Goal: Communication & Community: Answer question/provide support

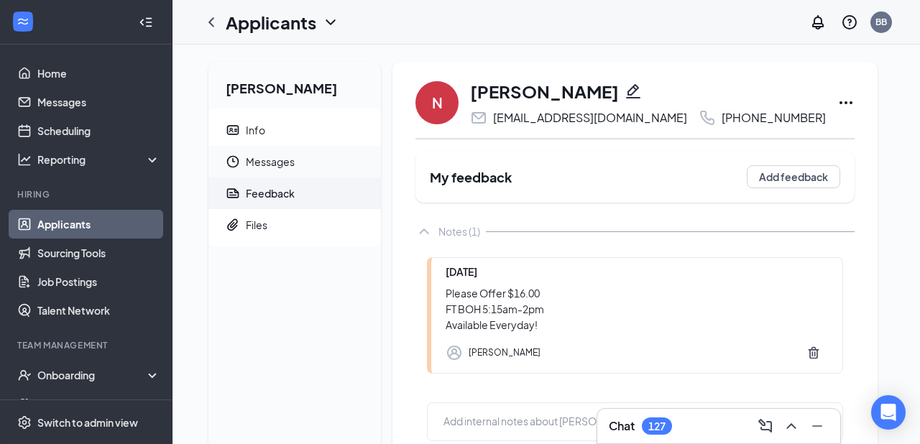
click at [272, 165] on span "Messages" at bounding box center [308, 162] width 124 height 32
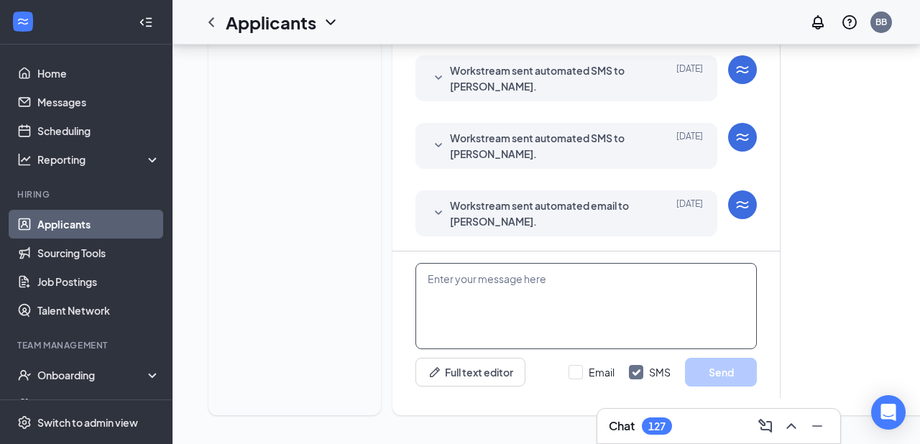
scroll to position [449, 0]
click at [535, 280] on textarea at bounding box center [585, 306] width 341 height 86
paste textarea "Dear x, It was a pleasure getting to know you during the interview process. We …"
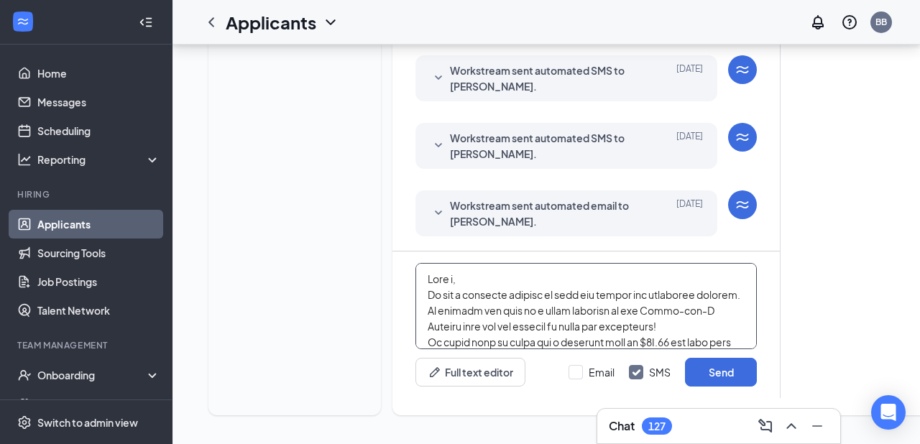
scroll to position [0, 0]
click at [456, 282] on textarea at bounding box center [585, 306] width 341 height 86
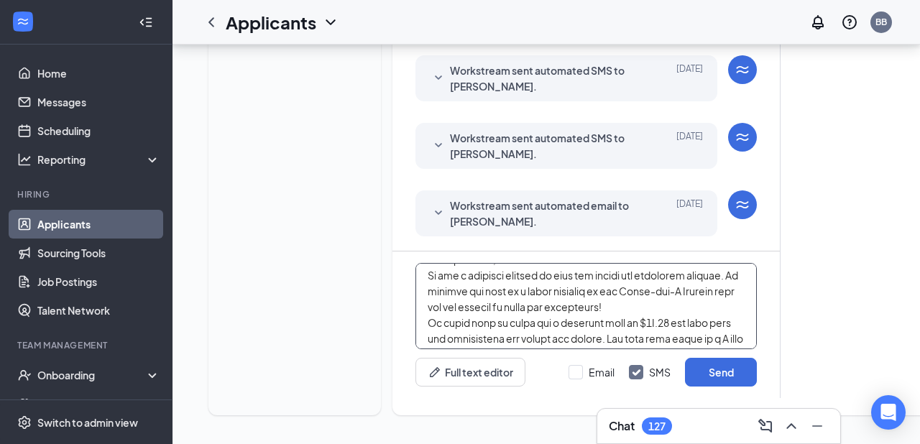
scroll to position [29, 0]
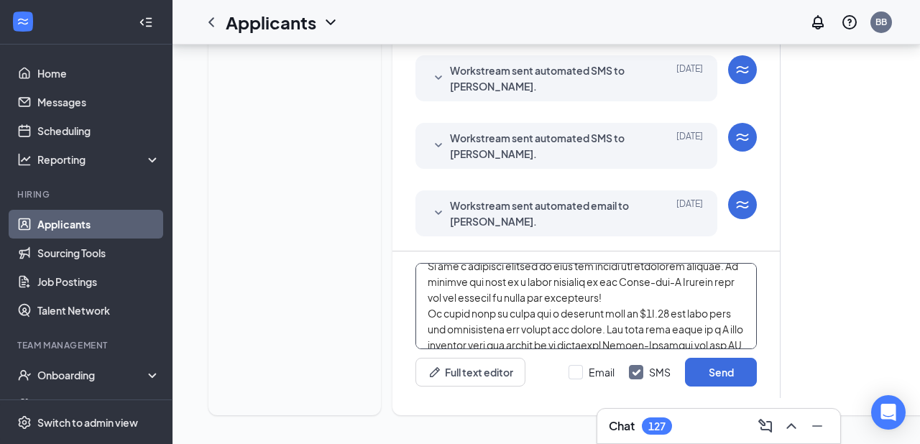
click at [647, 314] on textarea at bounding box center [585, 306] width 341 height 86
click at [710, 330] on textarea at bounding box center [585, 306] width 341 height 86
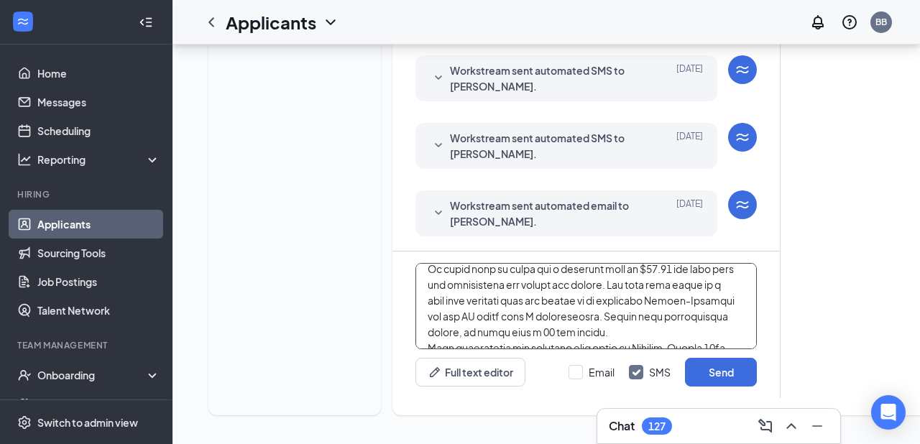
scroll to position [77, 0]
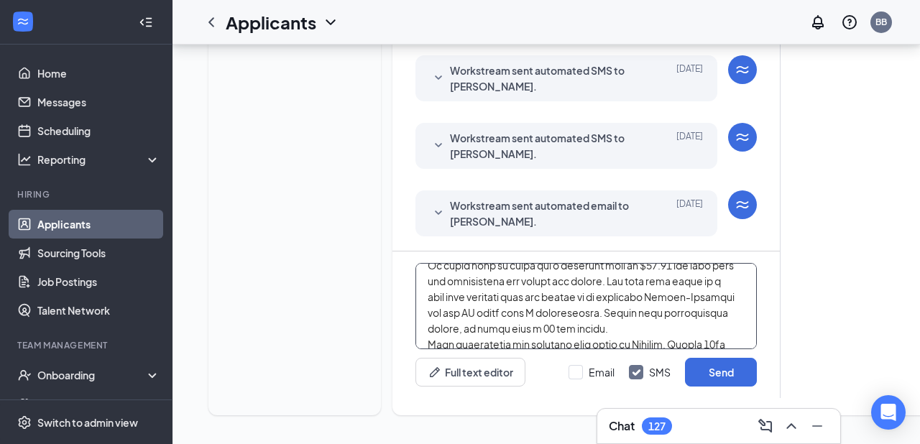
click at [433, 315] on textarea at bounding box center [585, 306] width 341 height 86
click at [494, 312] on textarea at bounding box center [585, 306] width 341 height 86
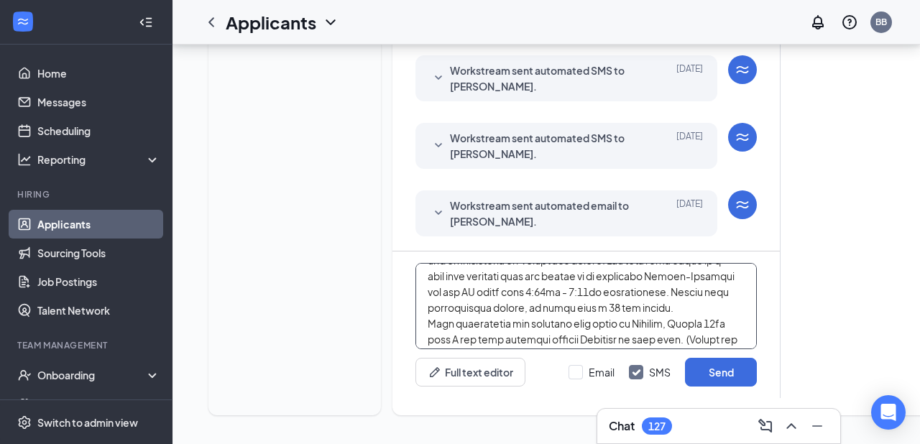
scroll to position [103, 0]
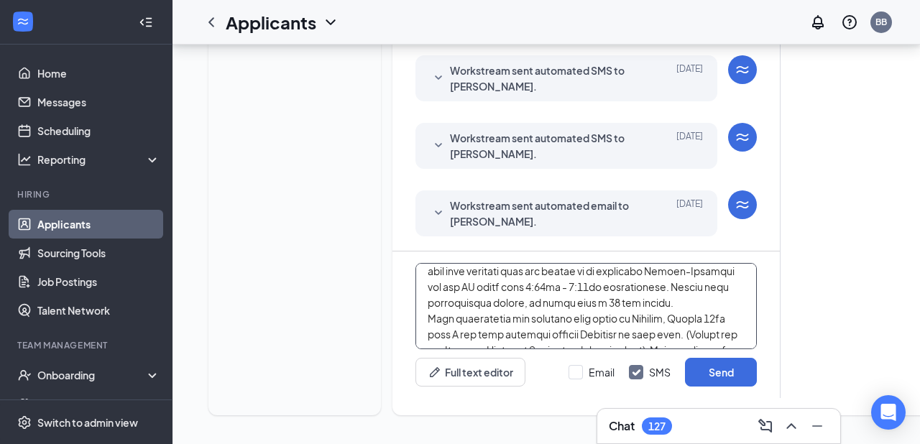
click at [723, 320] on textarea at bounding box center [585, 306] width 341 height 86
click at [456, 334] on textarea at bounding box center [585, 306] width 341 height 86
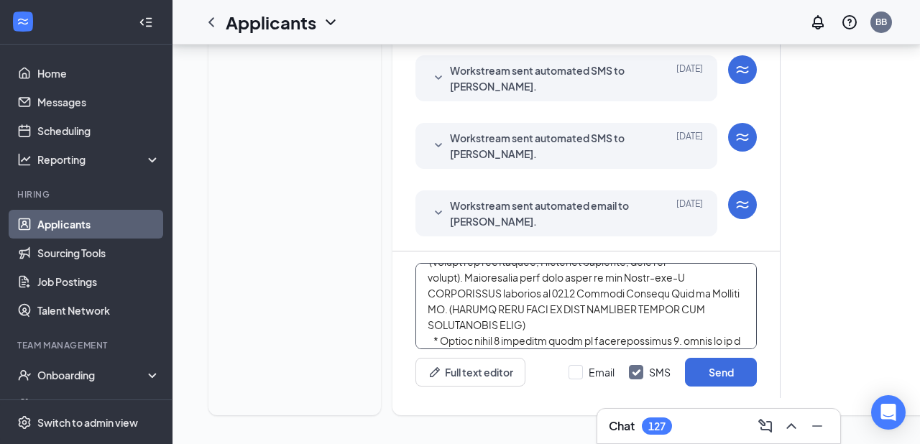
scroll to position [193, 0]
type textarea "Dear Natalya, It was a pleasure getting to know you during the interview proces…"
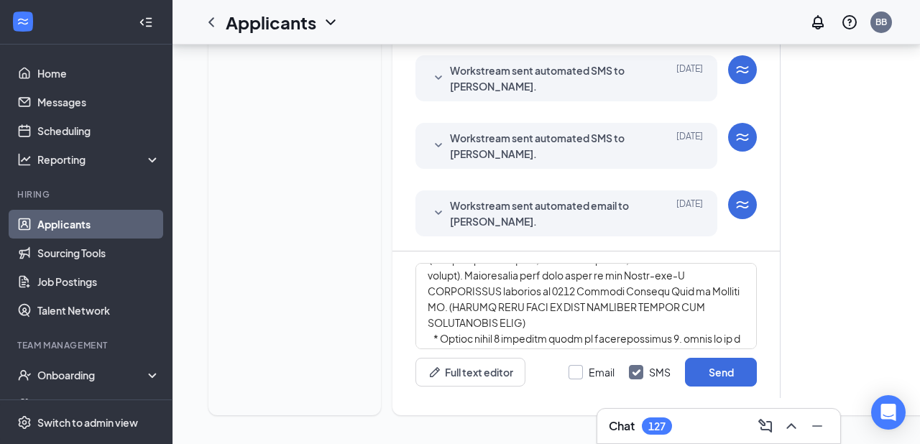
click at [579, 375] on div at bounding box center [575, 372] width 14 height 14
click at [579, 375] on input "Email" at bounding box center [591, 372] width 46 height 14
checkbox input "true"
click at [706, 374] on button "Send" at bounding box center [721, 372] width 72 height 29
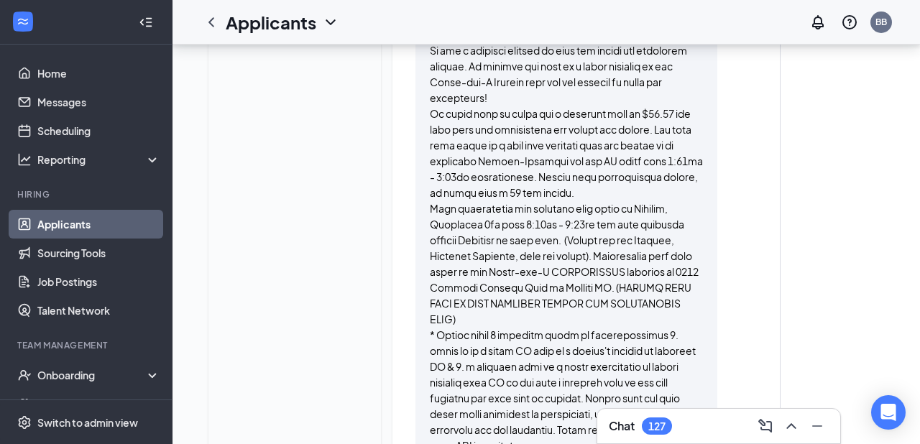
scroll to position [1613, 0]
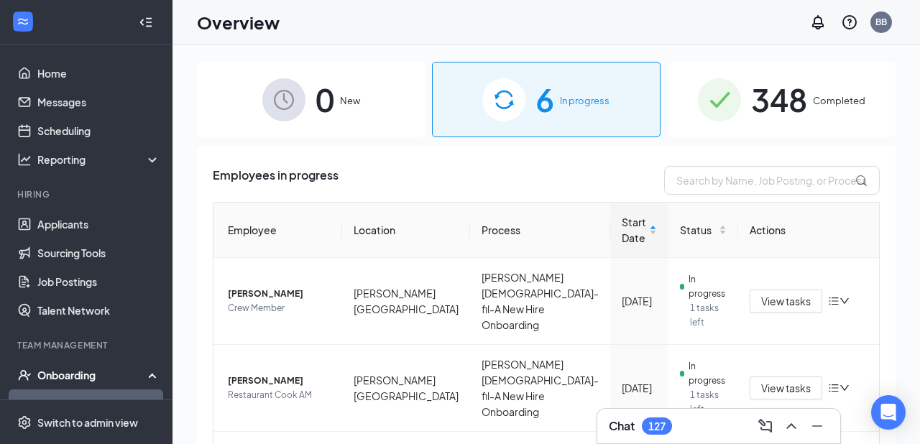
scroll to position [88, 0]
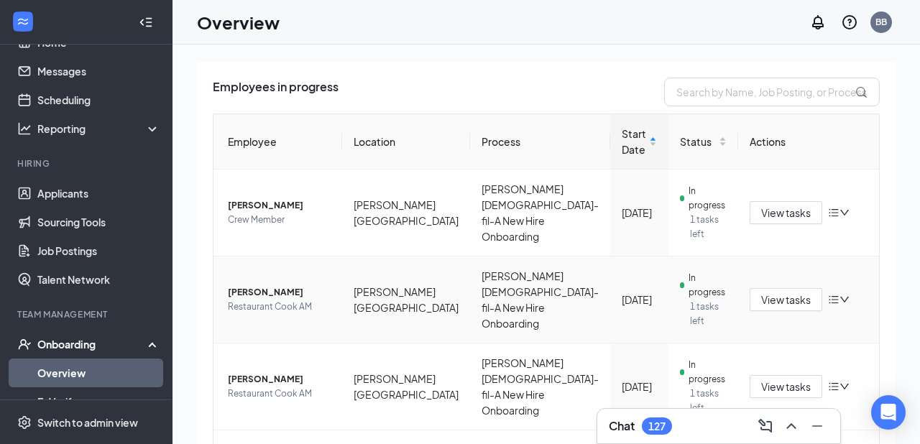
click at [265, 285] on span "[PERSON_NAME]" at bounding box center [279, 292] width 103 height 14
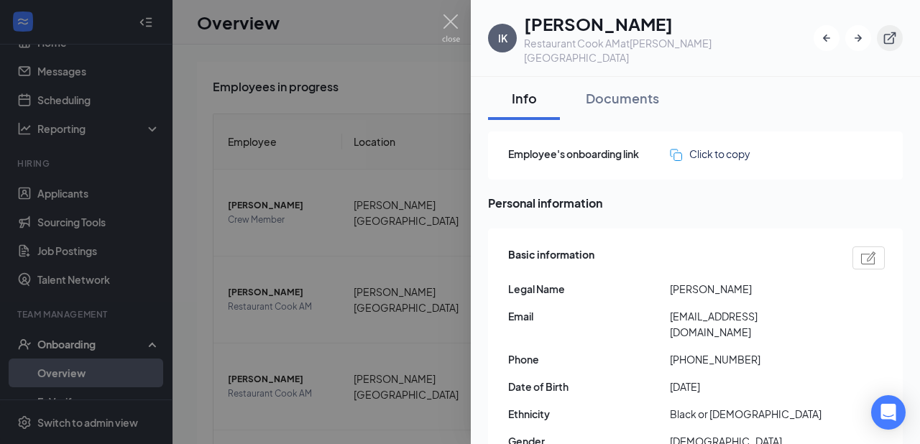
click at [892, 35] on icon "ExternalLink" at bounding box center [889, 38] width 14 height 14
click at [456, 22] on img at bounding box center [451, 28] width 18 height 28
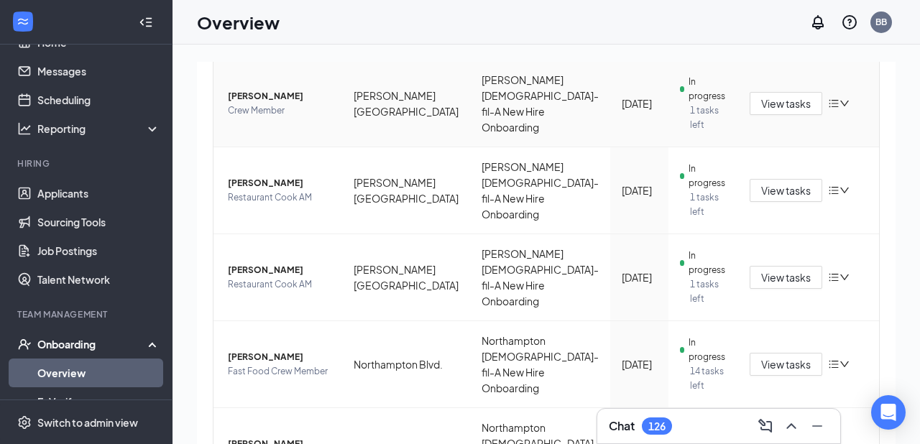
scroll to position [198, 0]
click at [267, 262] on span "[PERSON_NAME]" at bounding box center [279, 269] width 103 height 14
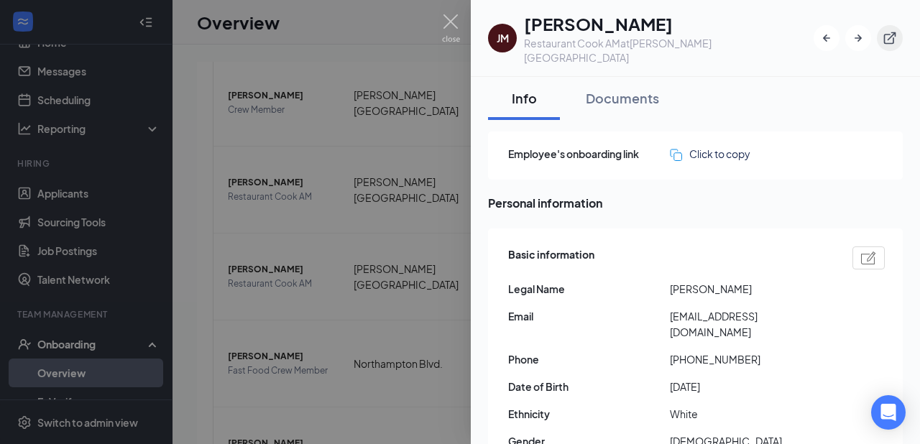
click at [887, 31] on icon "ExternalLink" at bounding box center [889, 38] width 14 height 14
click at [456, 19] on img at bounding box center [451, 28] width 18 height 28
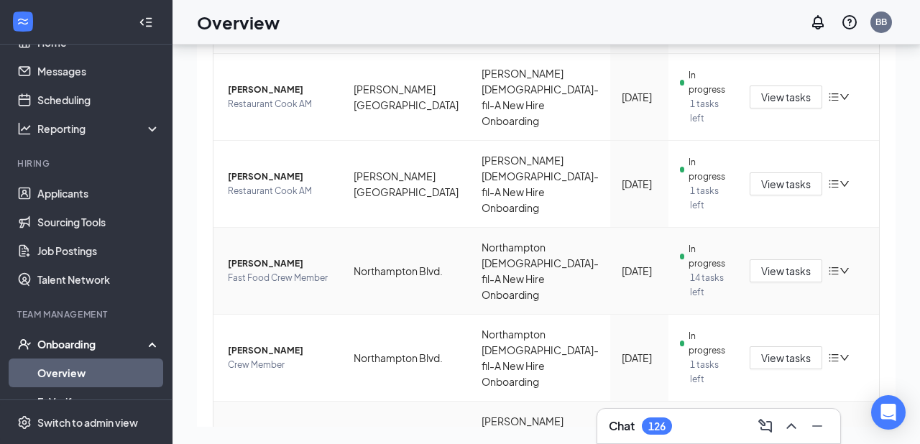
scroll to position [65, 0]
click at [281, 343] on span "[PERSON_NAME]" at bounding box center [279, 350] width 103 height 14
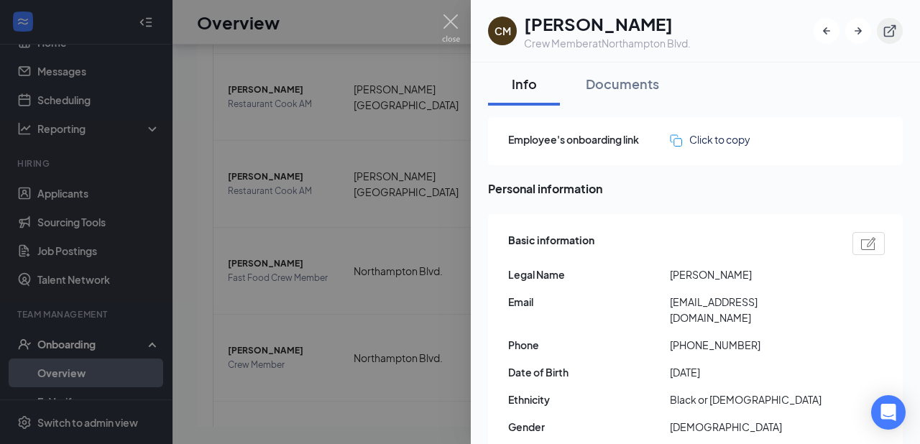
click at [889, 37] on icon "ExternalLink" at bounding box center [890, 31] width 12 height 12
click at [449, 17] on img at bounding box center [451, 28] width 18 height 28
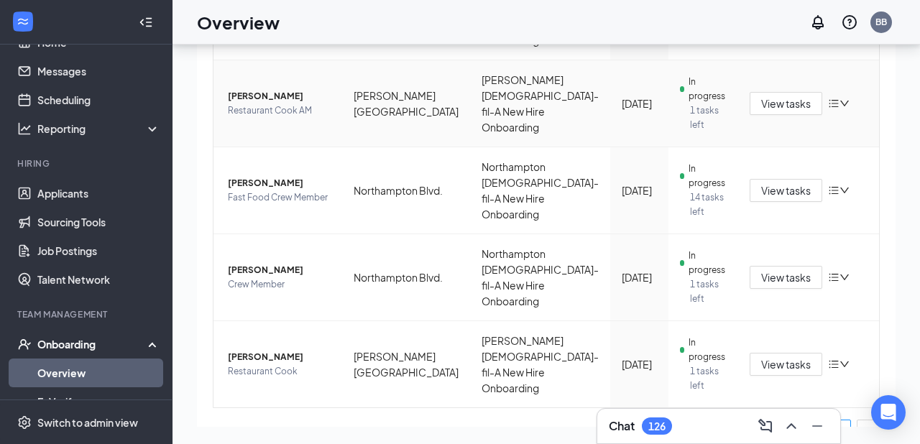
scroll to position [310, 0]
